Goal: Check status

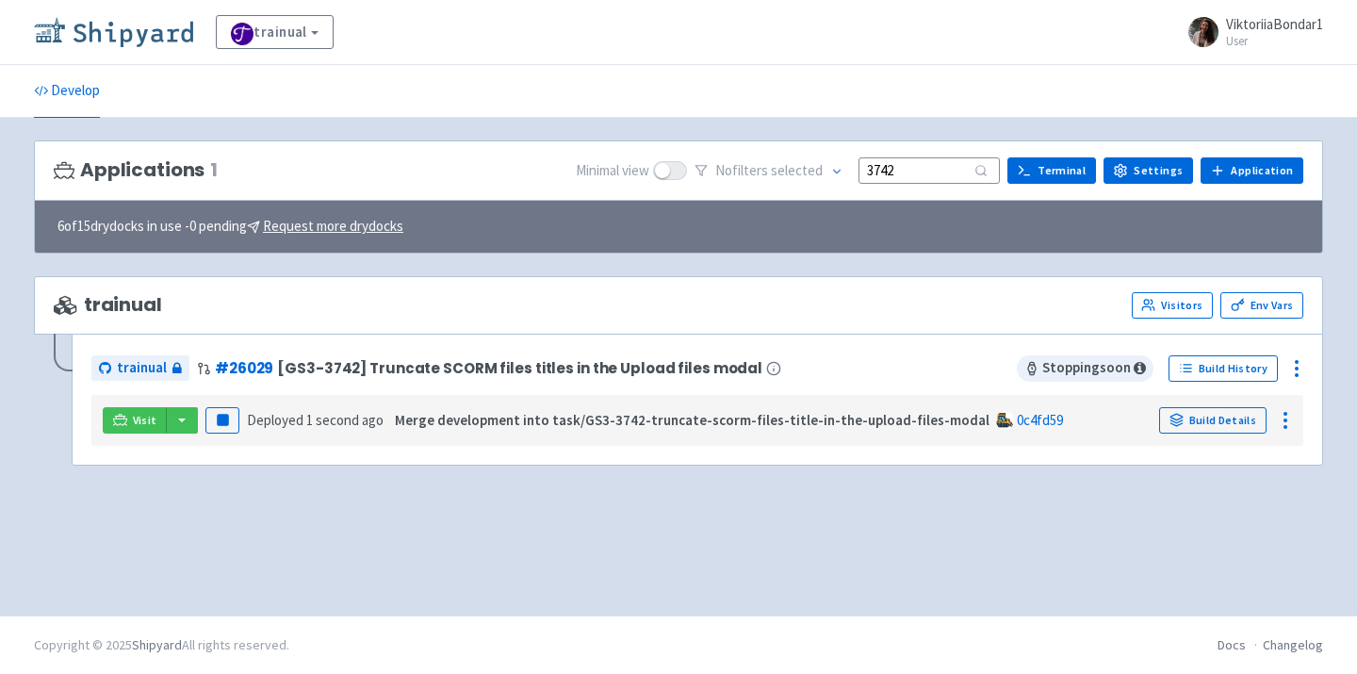
click at [123, 43] on img at bounding box center [113, 32] width 159 height 30
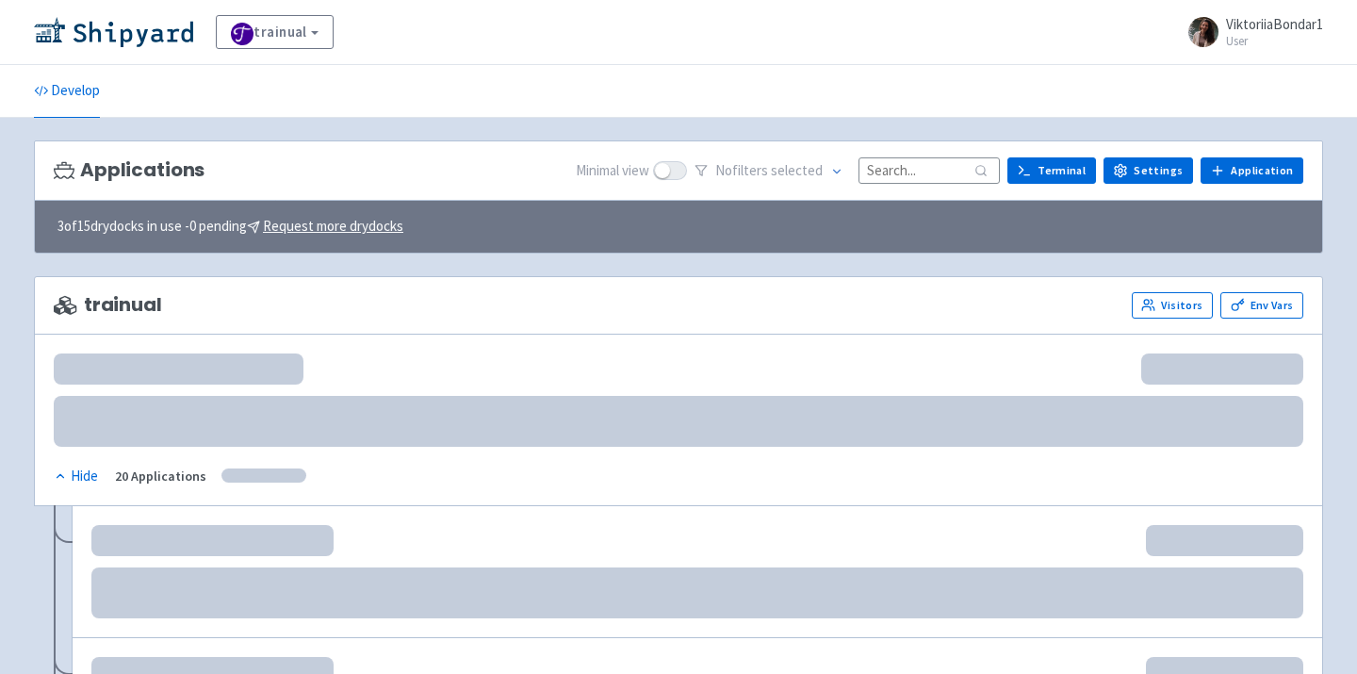
click at [899, 173] on input at bounding box center [929, 169] width 141 height 25
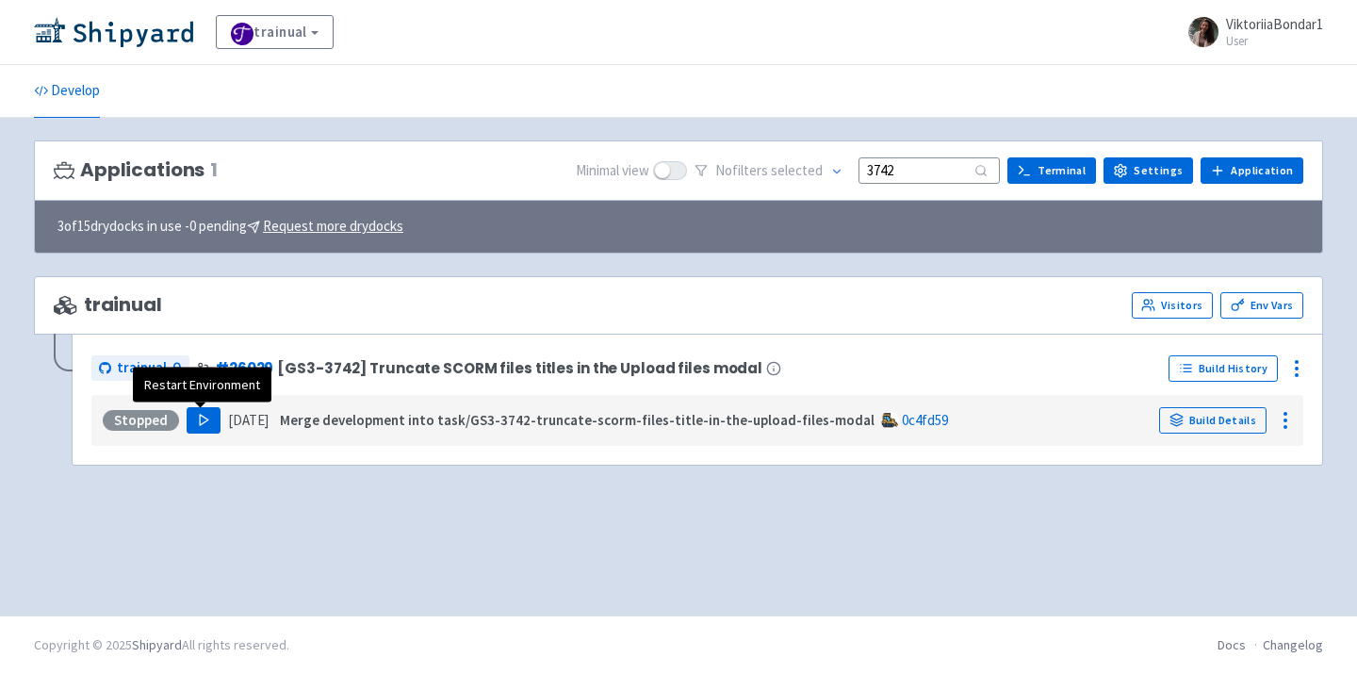
type input "3742"
click at [192, 426] on button "Play" at bounding box center [204, 420] width 34 height 26
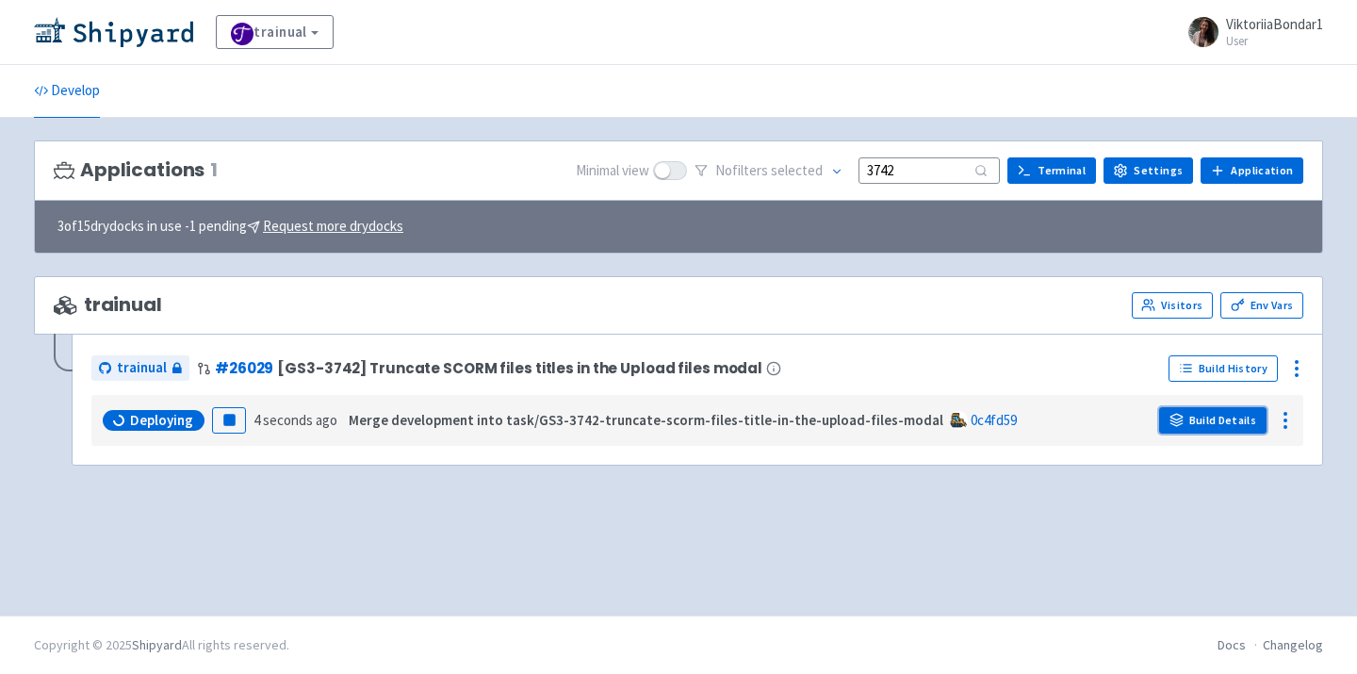
click at [1246, 428] on link "Build Details" at bounding box center [1213, 420] width 107 height 26
